Goal: Task Accomplishment & Management: Complete application form

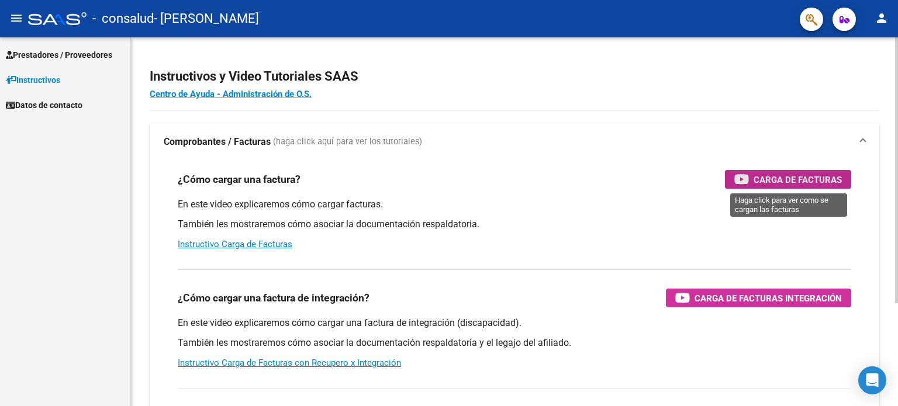
click at [825, 182] on span "Carga de Facturas" at bounding box center [797, 179] width 88 height 15
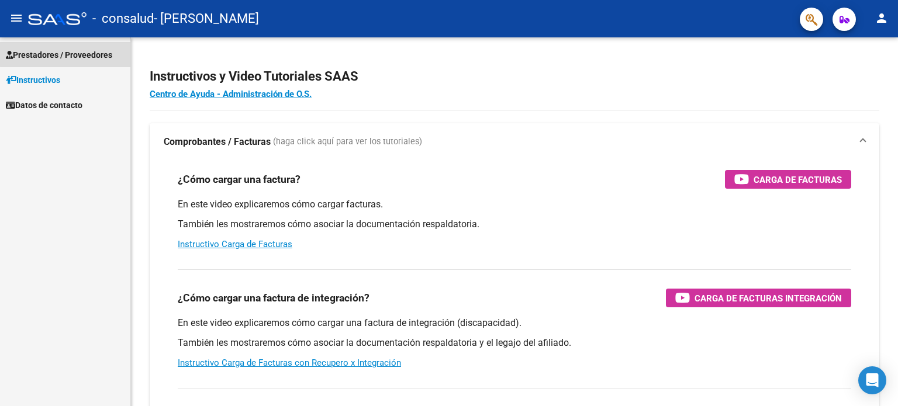
click at [73, 49] on span "Prestadores / Proveedores" at bounding box center [59, 55] width 106 height 13
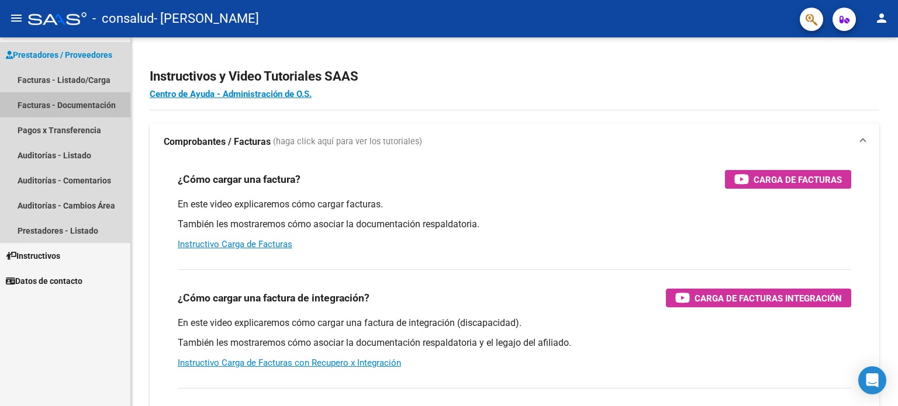
click at [103, 108] on link "Facturas - Documentación" at bounding box center [65, 104] width 130 height 25
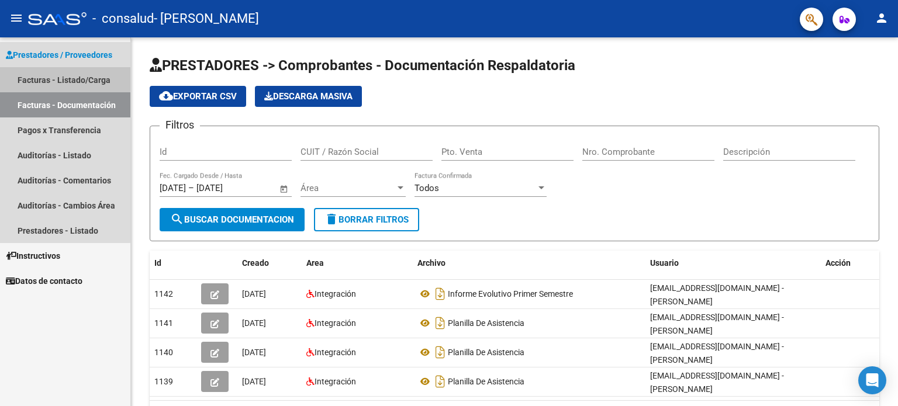
click at [39, 78] on link "Facturas - Listado/Carga" at bounding box center [65, 79] width 130 height 25
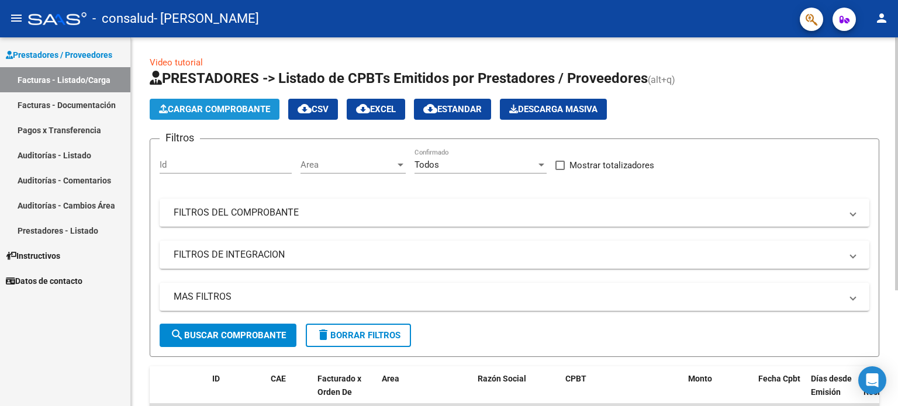
click at [254, 107] on span "Cargar Comprobante" at bounding box center [214, 109] width 111 height 11
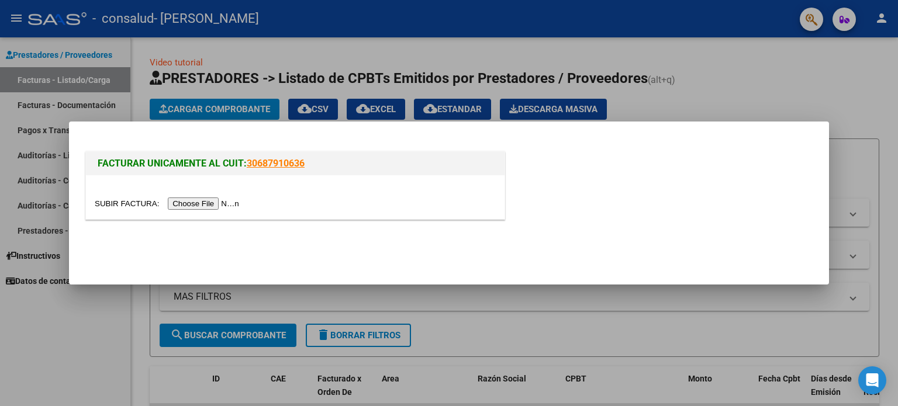
click at [131, 200] on input "file" at bounding box center [169, 204] width 148 height 12
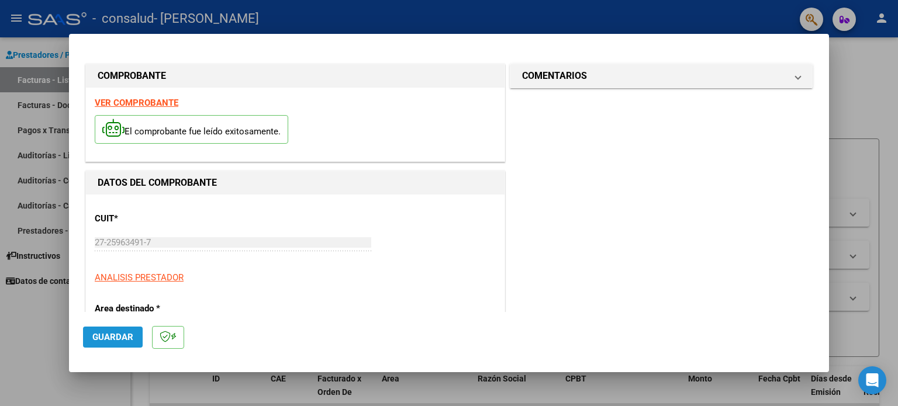
click at [122, 339] on span "Guardar" at bounding box center [112, 337] width 41 height 11
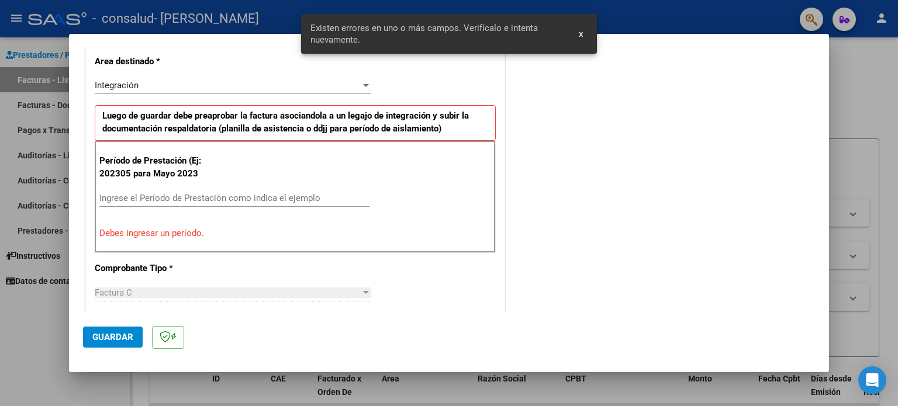
scroll to position [252, 0]
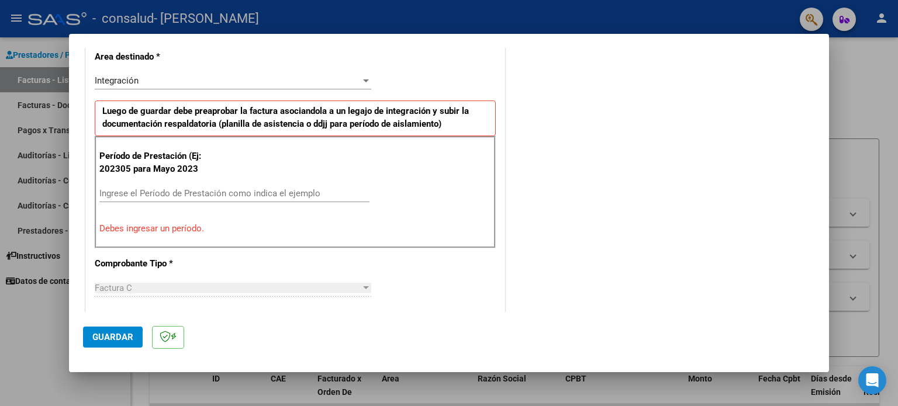
click at [181, 172] on p "Período de Prestación (Ej: 202305 para Mayo 2023" at bounding box center [157, 163] width 117 height 26
click at [175, 183] on div "Período de Prestación (Ej: 202305 para [DATE] Ingrese el Período de Prestación …" at bounding box center [295, 192] width 401 height 112
click at [173, 188] on input "Ingrese el Período de Prestación como indica el ejemplo" at bounding box center [234, 193] width 270 height 11
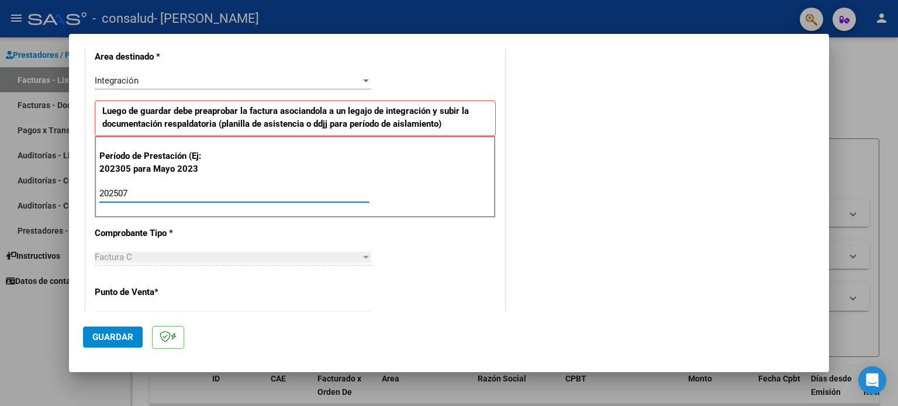
type input "202507"
click at [179, 255] on div "Factura C" at bounding box center [228, 257] width 266 height 11
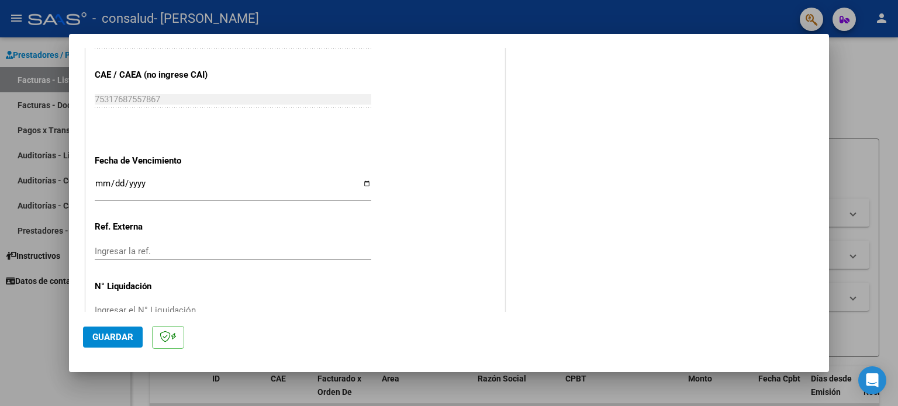
scroll to position [741, 0]
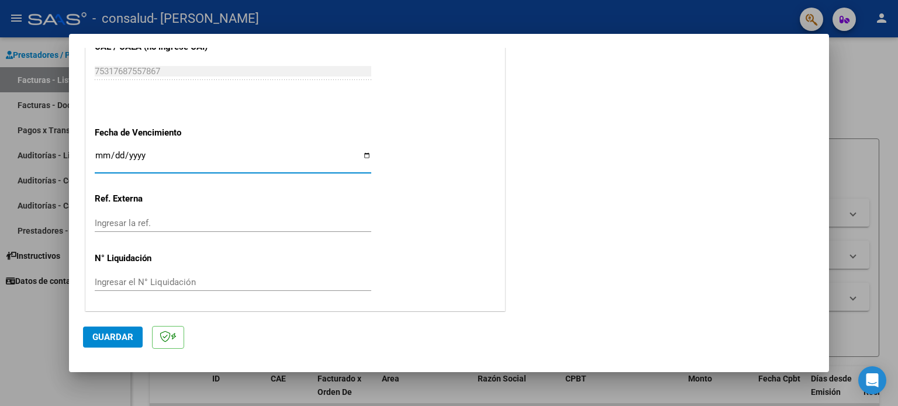
click at [167, 151] on input "Ingresar la fecha" at bounding box center [233, 160] width 276 height 19
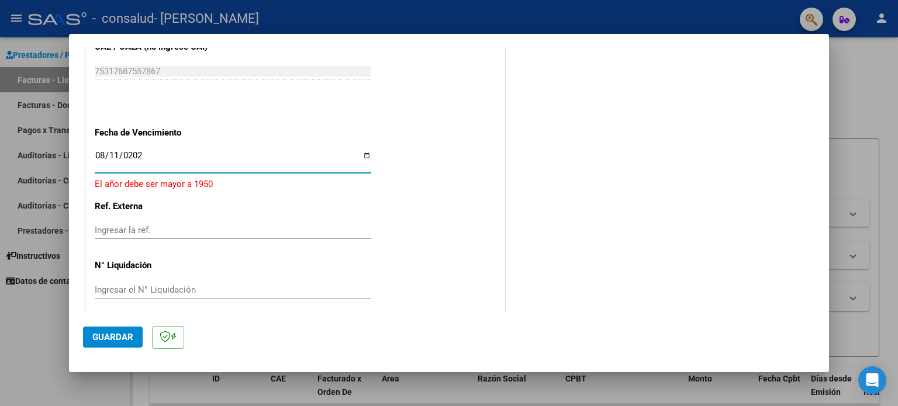
type input "[DATE]"
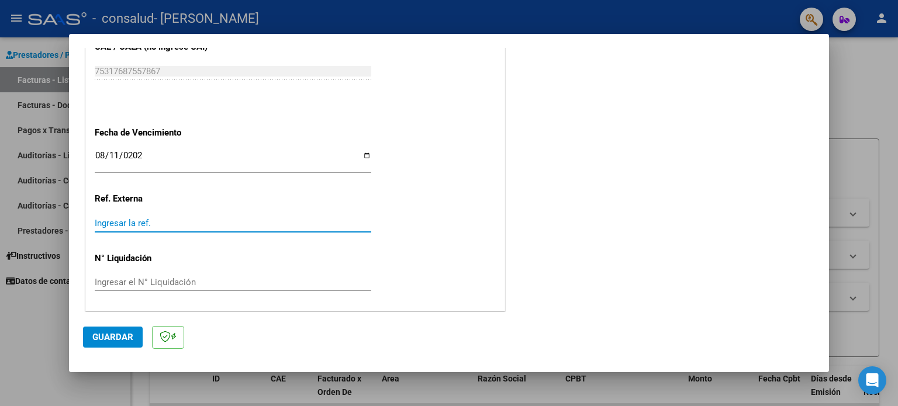
click at [276, 220] on input "Ingresar la ref." at bounding box center [233, 223] width 276 height 11
click at [103, 342] on span "Guardar" at bounding box center [112, 337] width 41 height 11
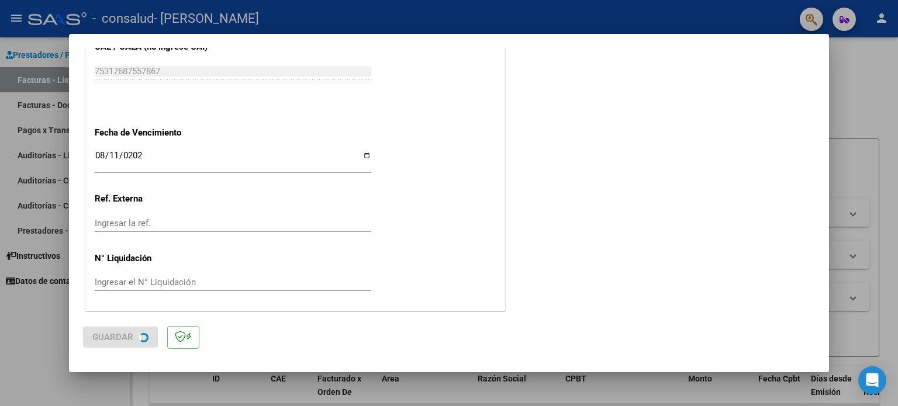
scroll to position [0, 0]
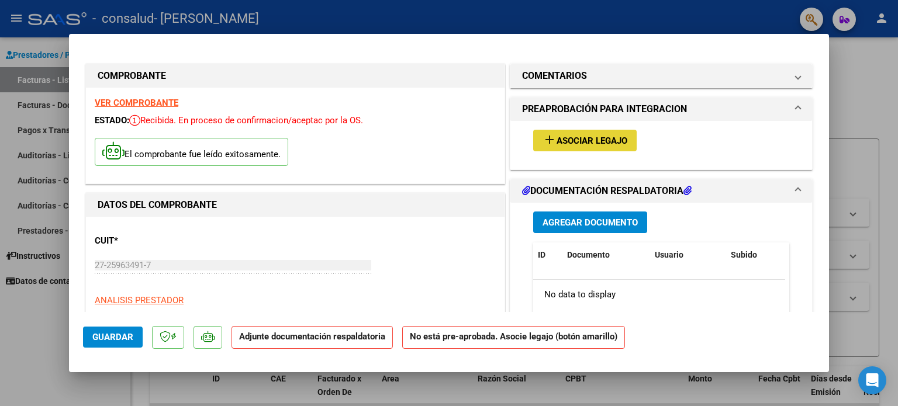
click at [566, 150] on button "add Asociar Legajo" at bounding box center [584, 141] width 103 height 22
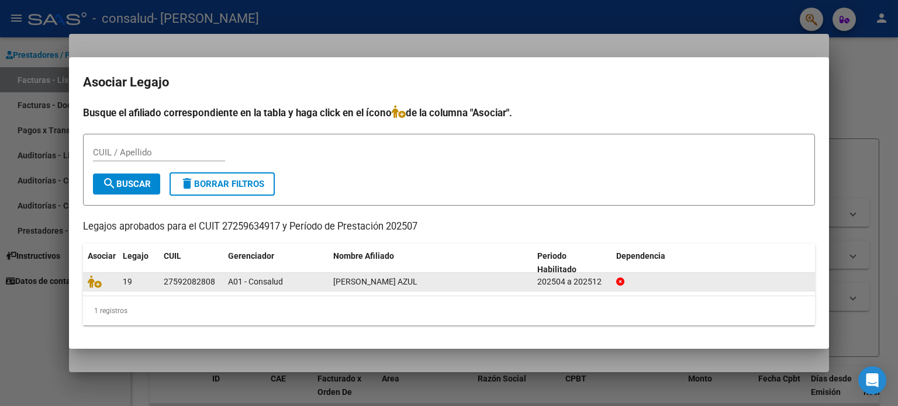
click at [393, 278] on span "[PERSON_NAME] AZUL" at bounding box center [375, 281] width 84 height 9
click at [394, 284] on span "[PERSON_NAME] AZUL" at bounding box center [375, 281] width 84 height 9
click at [614, 283] on datatable-body-cell at bounding box center [713, 282] width 204 height 18
click at [191, 282] on div "27592082808" at bounding box center [189, 281] width 51 height 13
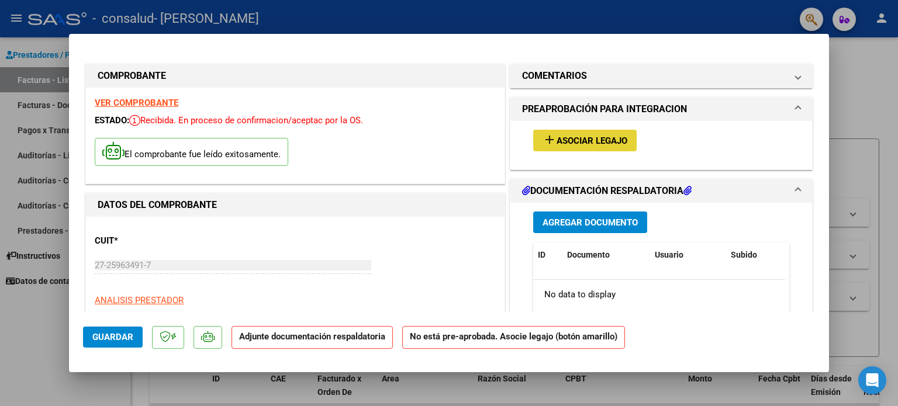
click at [620, 139] on span "Asociar Legajo" at bounding box center [591, 141] width 71 height 11
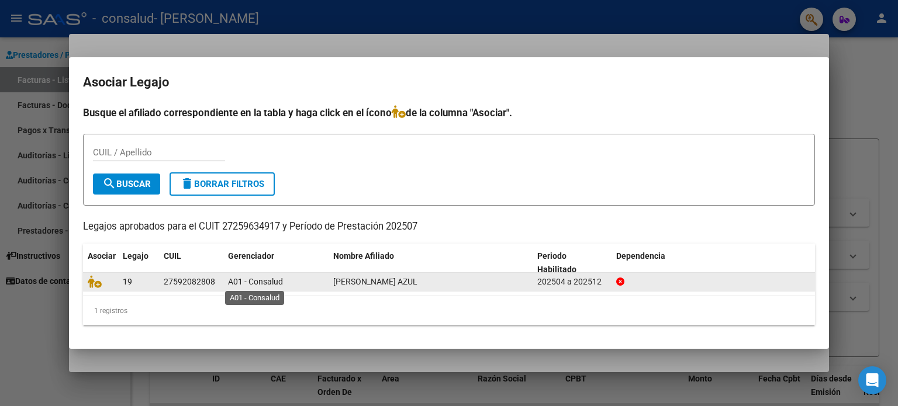
click at [276, 280] on span "A01 - Consalud" at bounding box center [255, 281] width 55 height 9
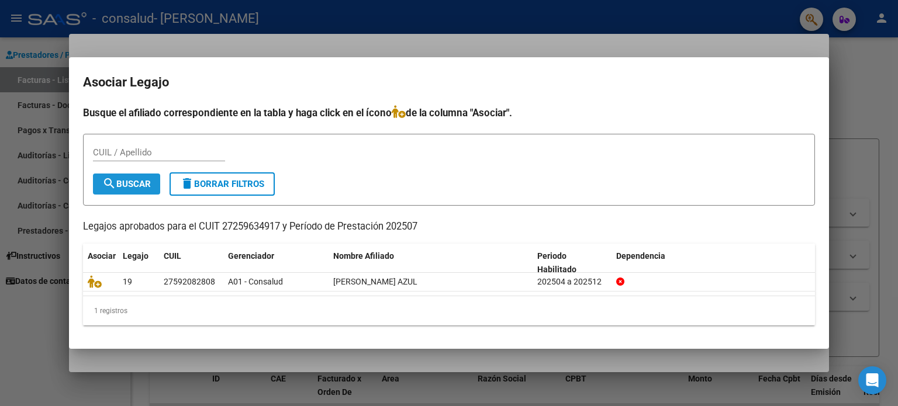
click at [129, 176] on button "search Buscar" at bounding box center [126, 184] width 67 height 21
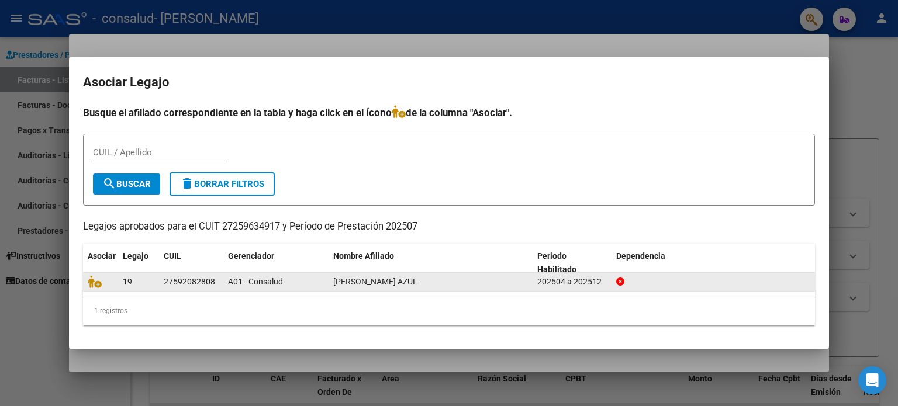
click at [124, 284] on span "19" at bounding box center [127, 281] width 9 height 9
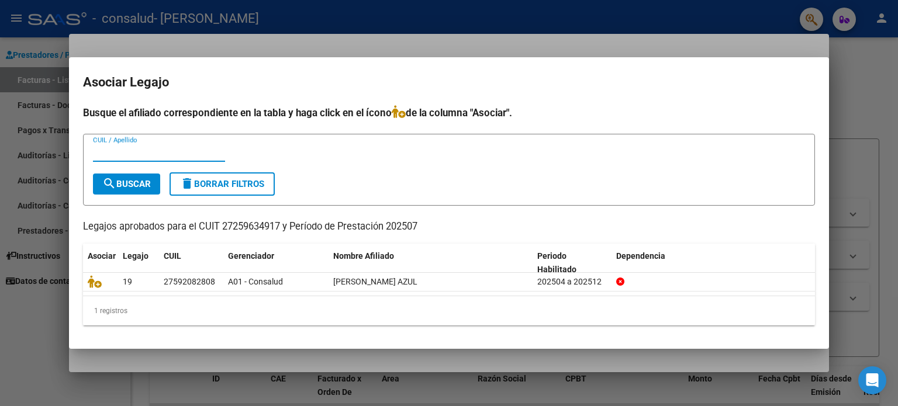
click at [127, 153] on input "CUIL / Apellido" at bounding box center [159, 152] width 132 height 11
type input "[PERSON_NAME]"
click at [123, 179] on span "search Buscar" at bounding box center [126, 184] width 49 height 11
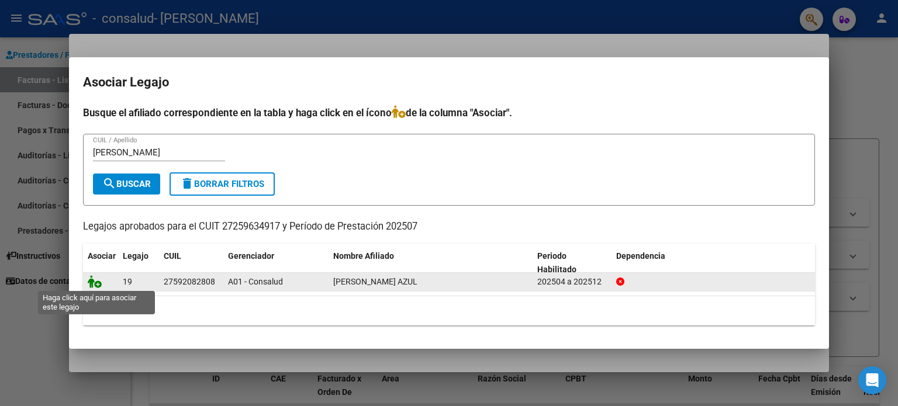
click at [91, 285] on icon at bounding box center [95, 281] width 14 height 13
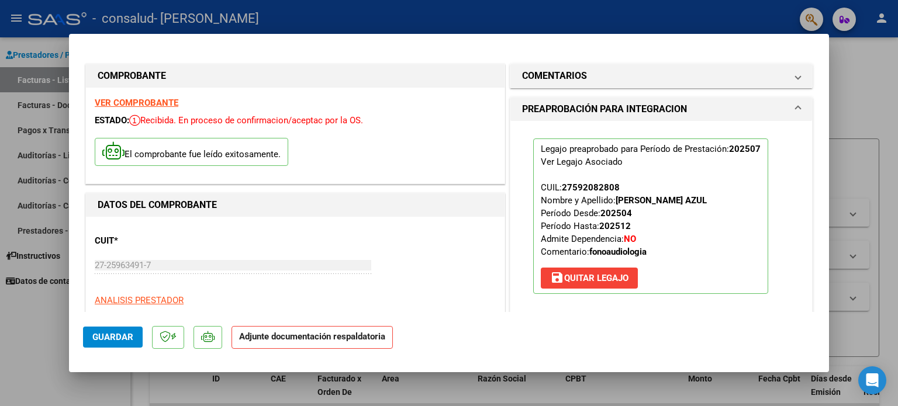
click at [293, 335] on strong "Adjunte documentación respaldatoria" at bounding box center [312, 336] width 146 height 11
click at [273, 344] on p "Adjunte documentación respaldatoria" at bounding box center [311, 337] width 161 height 23
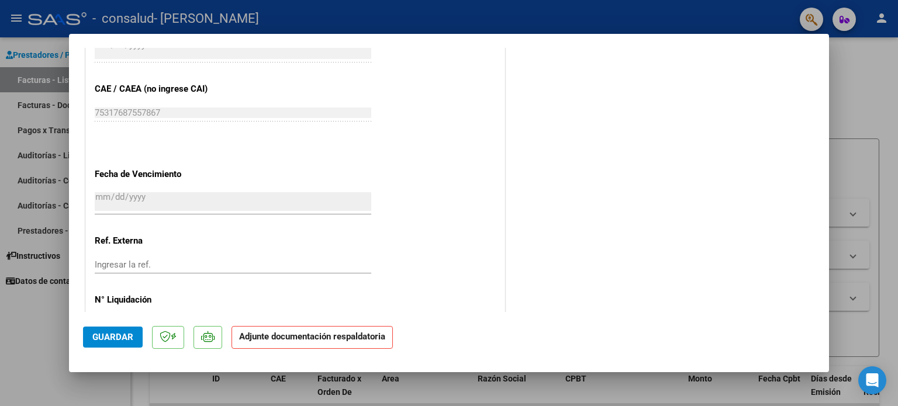
scroll to position [781, 0]
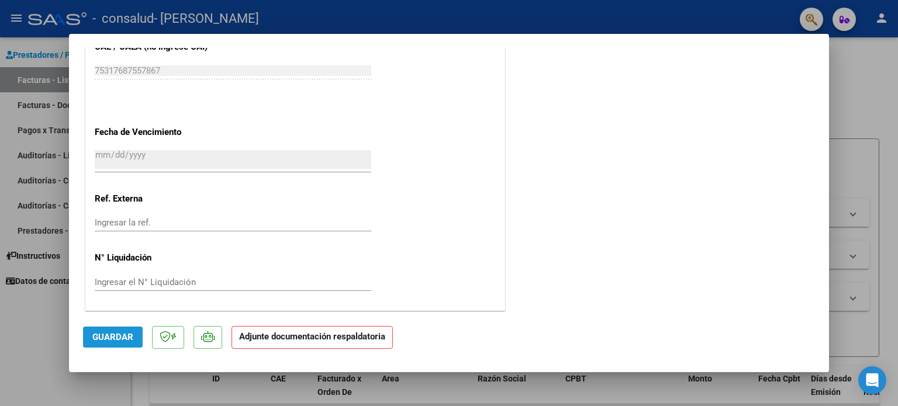
click at [119, 333] on span "Guardar" at bounding box center [112, 337] width 41 height 11
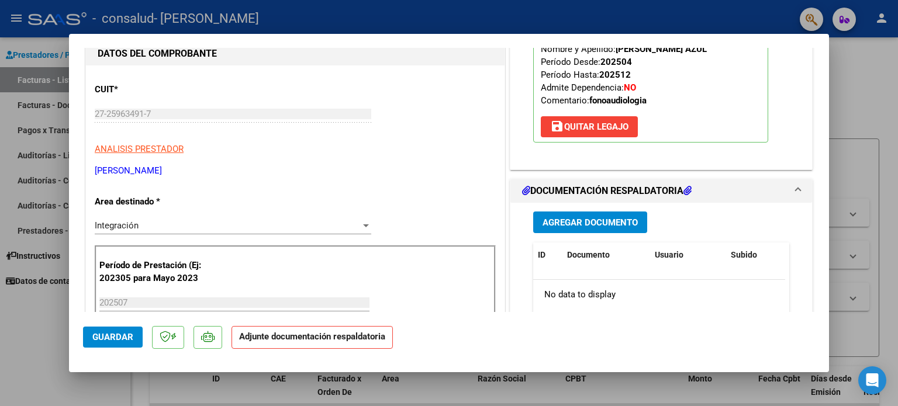
scroll to position [167, 0]
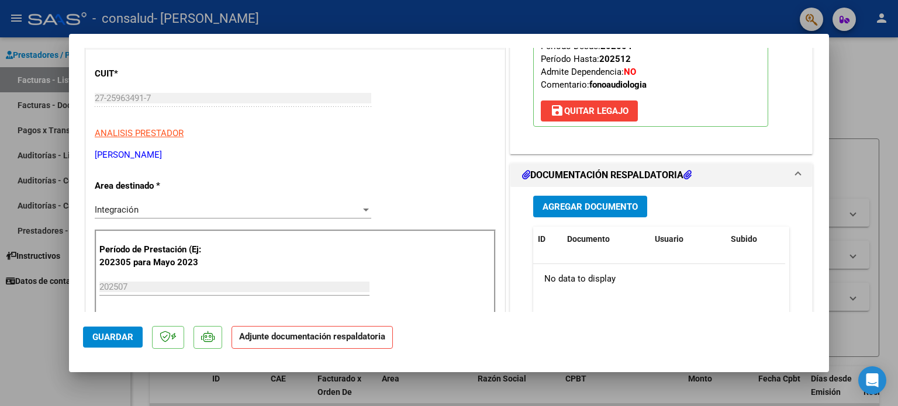
click at [573, 205] on span "Agregar Documento" at bounding box center [589, 207] width 95 height 11
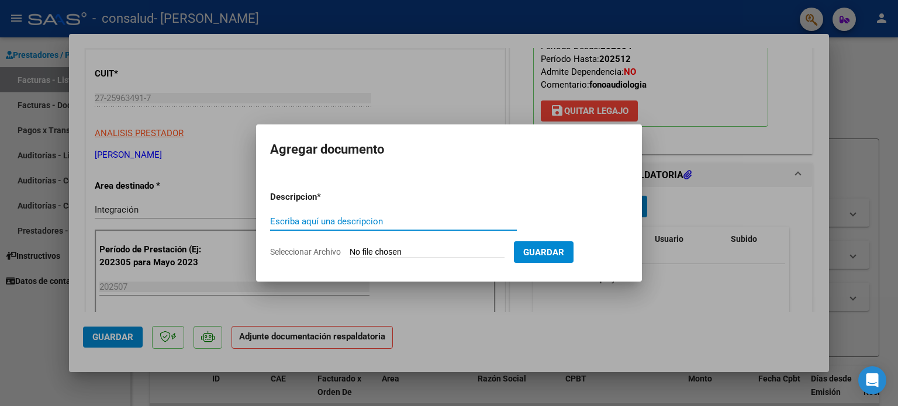
click at [379, 251] on input "Seleccionar Archivo" at bounding box center [426, 252] width 155 height 11
type input "C:\fakepath\[PERSON_NAME] asist juLio.pdf"
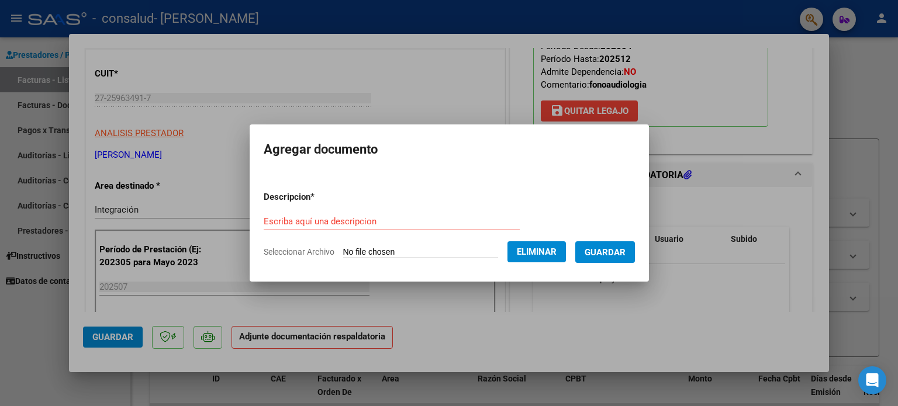
click at [346, 214] on div "Escriba aquí una descripcion" at bounding box center [392, 222] width 256 height 18
type input "Planilla de asistencia"
click at [625, 250] on span "Guardar" at bounding box center [604, 252] width 41 height 11
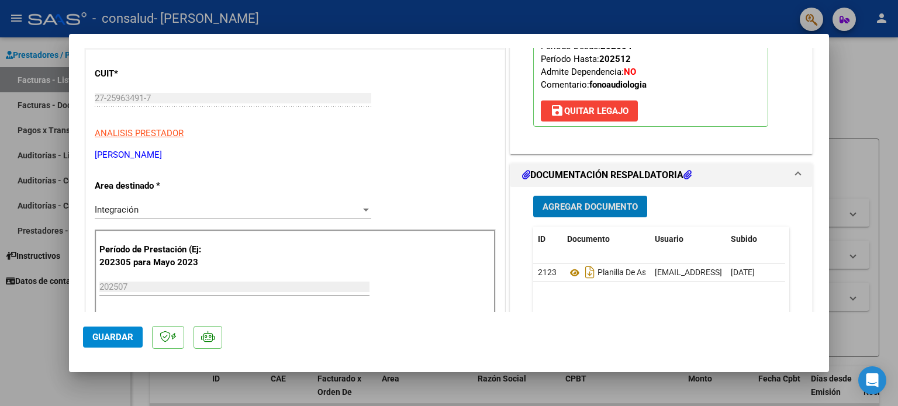
click at [103, 334] on span "Guardar" at bounding box center [112, 337] width 41 height 11
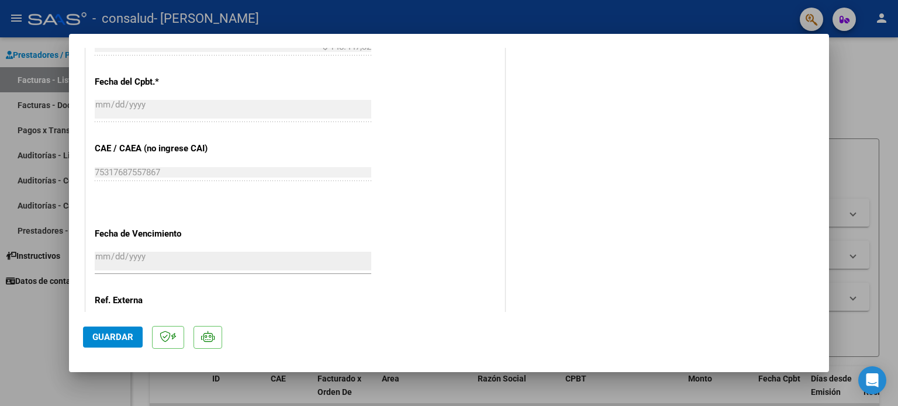
scroll to position [781, 0]
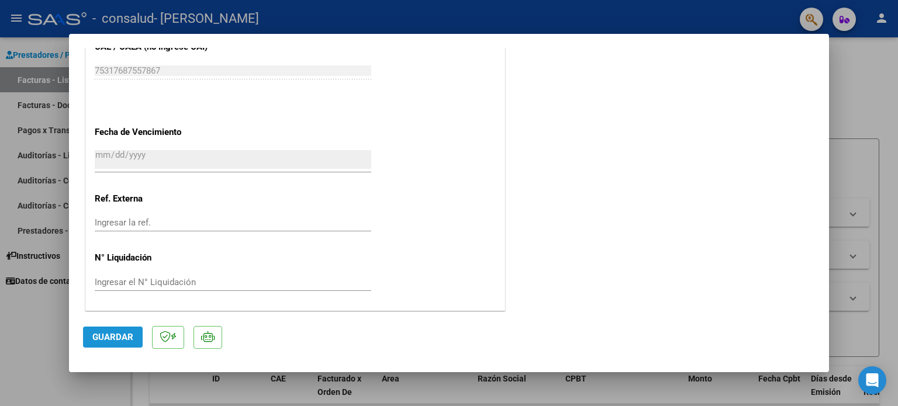
click at [117, 336] on span "Guardar" at bounding box center [112, 337] width 41 height 11
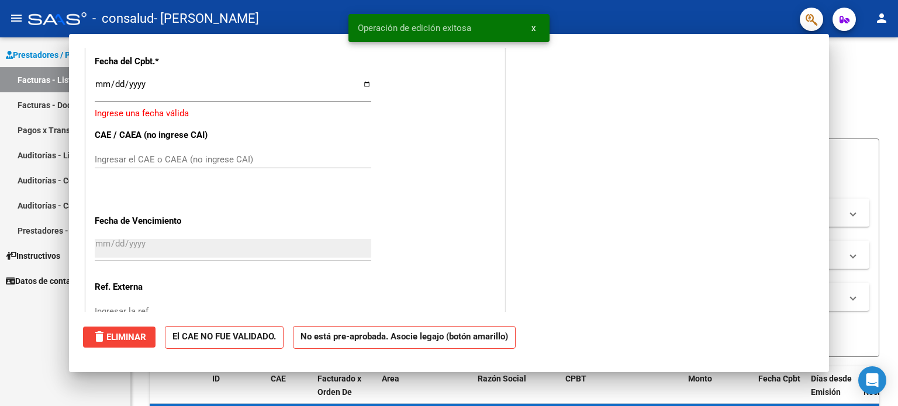
scroll to position [0, 0]
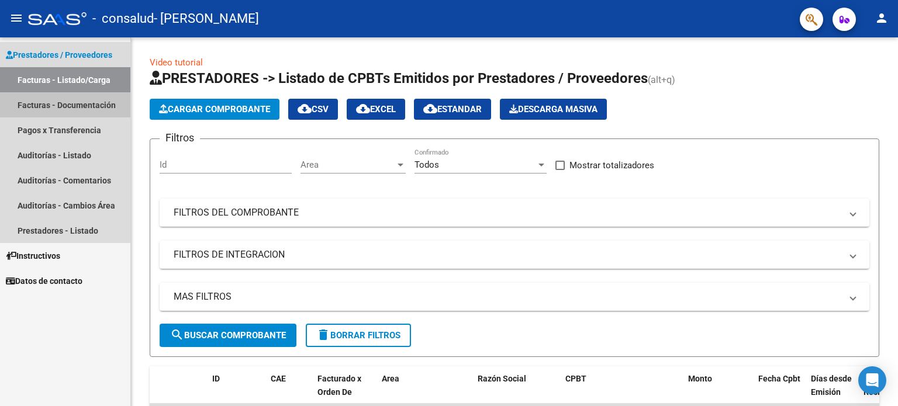
click at [103, 108] on link "Facturas - Documentación" at bounding box center [65, 104] width 130 height 25
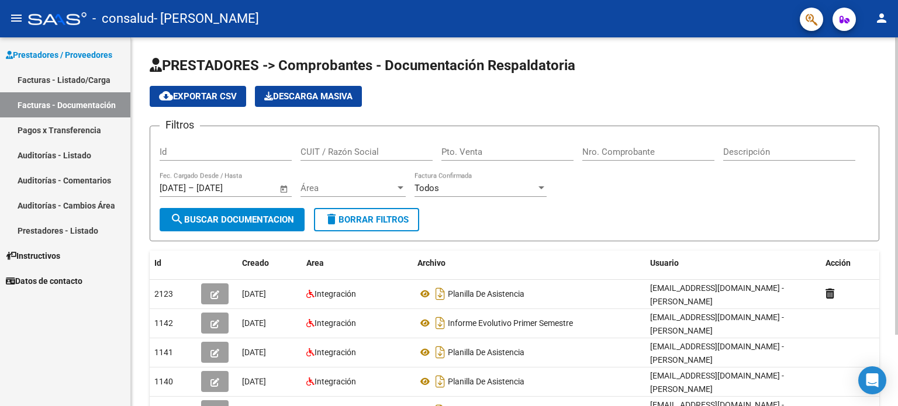
drag, startPoint x: 892, startPoint y: 160, endPoint x: 891, endPoint y: 188, distance: 28.1
click at [891, 188] on div "PRESTADORES -> Comprobantes - Documentación Respaldatoria cloud_download Export…" at bounding box center [514, 266] width 767 height 459
click at [830, 168] on div "Descripción" at bounding box center [789, 154] width 132 height 36
